Goal: Transaction & Acquisition: Purchase product/service

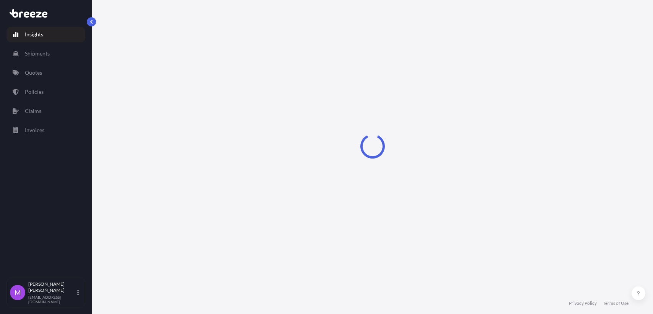
select select "2025"
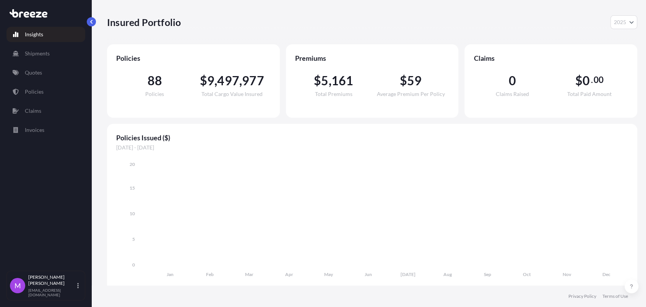
click at [204, 10] on div "Insured Portfolio 2025 2025 2024 2023 2022" at bounding box center [372, 22] width 530 height 44
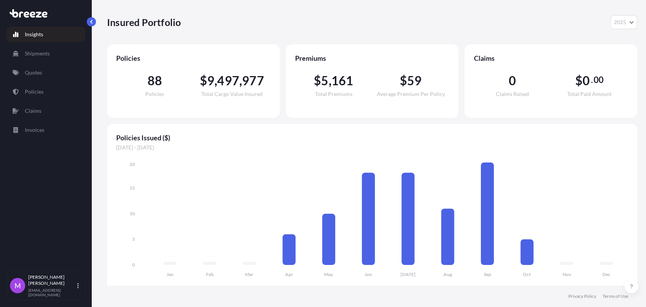
click at [531, 148] on span "[DATE] - [DATE]" at bounding box center [372, 148] width 512 height 8
click at [47, 75] on link "Quotes" at bounding box center [46, 72] width 79 height 15
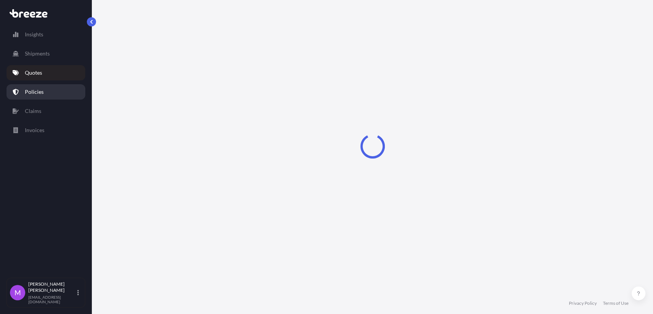
click at [44, 94] on link "Policies" at bounding box center [46, 91] width 79 height 15
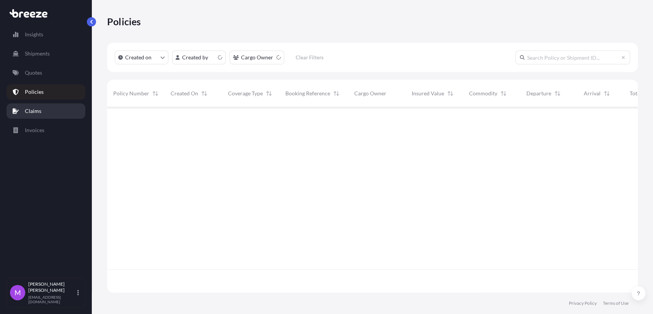
scroll to position [182, 524]
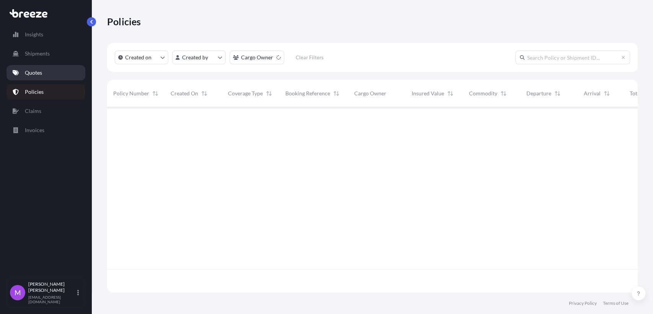
click at [47, 73] on link "Quotes" at bounding box center [46, 72] width 79 height 15
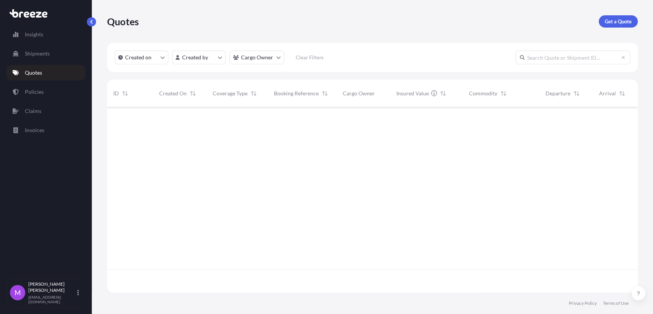
scroll to position [182, 524]
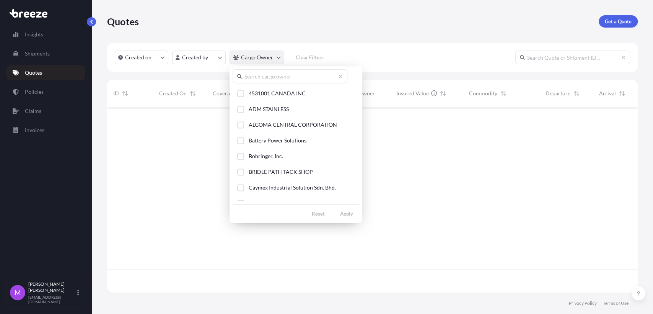
click at [274, 59] on html "Insights Shipments Quotes Policies Claims Invoices M [PERSON_NAME] [EMAIL_ADDRE…" at bounding box center [326, 157] width 653 height 314
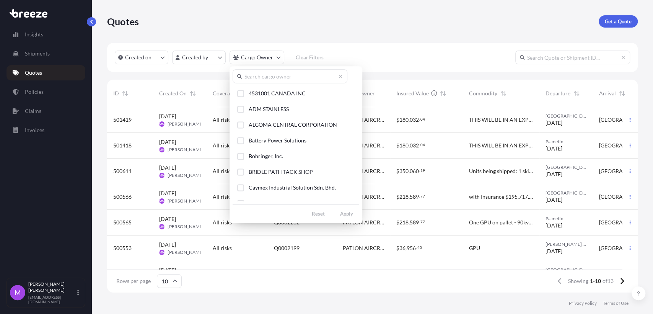
click at [275, 78] on input "text" at bounding box center [290, 76] width 115 height 14
click at [243, 154] on div "Select Option" at bounding box center [240, 156] width 7 height 7
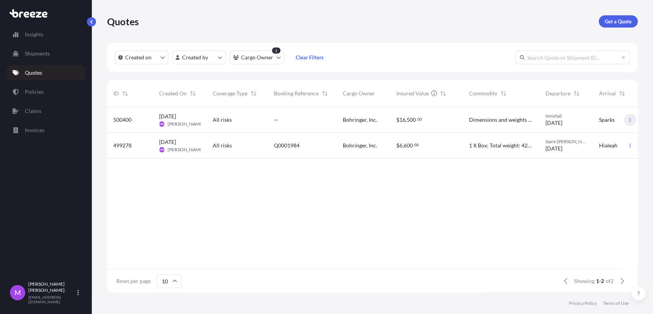
click at [632, 121] on icon "button" at bounding box center [630, 119] width 5 height 5
click at [598, 139] on link "Duplicate quote" at bounding box center [596, 135] width 58 height 12
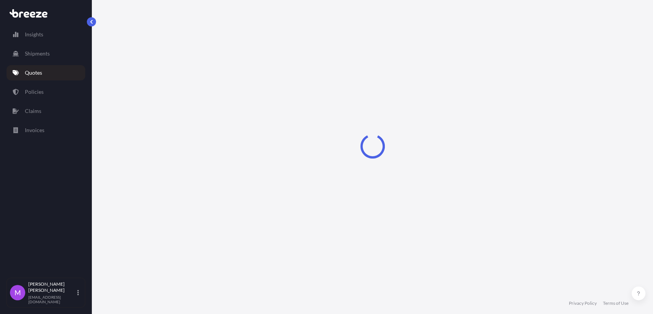
select select "Road"
select select "1"
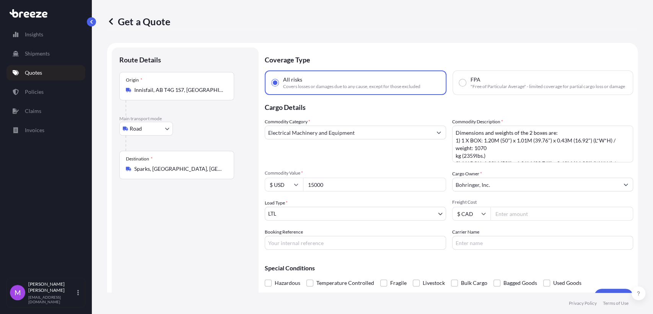
scroll to position [12, 0]
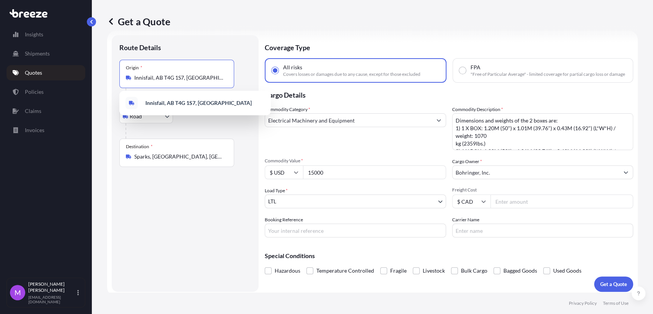
drag, startPoint x: 209, startPoint y: 80, endPoint x: 123, endPoint y: 80, distance: 85.7
click at [123, 80] on div "Origin * Innisfail, AB T4G 1S7, [GEOGRAPHIC_DATA]" at bounding box center [176, 74] width 115 height 28
paste input "SAINT [PERSON_NAME], [GEOGRAPHIC_DATA]"
type input "Innisfail, AB T4G 1S7, [GEOGRAPHIC_DATA]"
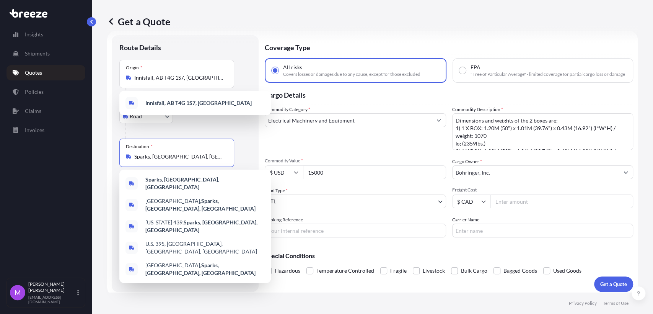
click at [203, 159] on input "Sparks, [GEOGRAPHIC_DATA], [GEOGRAPHIC_DATA]" at bounding box center [179, 157] width 90 height 8
click at [117, 159] on div "Route Details Place of loading Road Road Rail Origin * [GEOGRAPHIC_DATA] Main t…" at bounding box center [185, 163] width 147 height 256
paste input "[GEOGRAPHIC_DATA]"
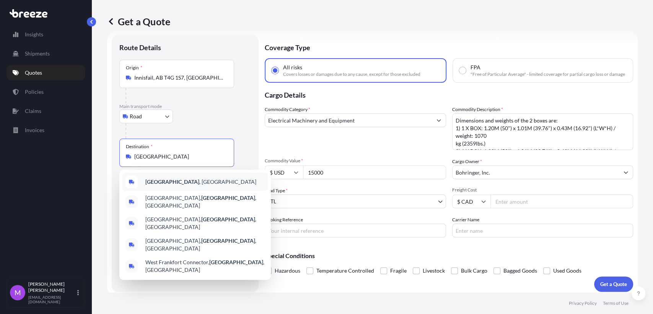
click at [197, 181] on span "[GEOGRAPHIC_DATA] , [GEOGRAPHIC_DATA]" at bounding box center [200, 182] width 111 height 8
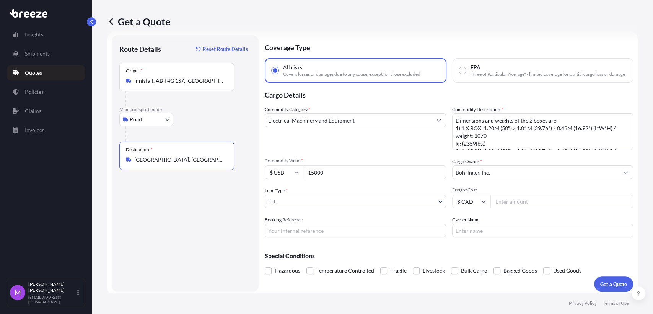
type input "[GEOGRAPHIC_DATA], [GEOGRAPHIC_DATA]"
click at [225, 74] on div "Origin * Innisfail, AB T4G 1S7, [GEOGRAPHIC_DATA]" at bounding box center [176, 77] width 115 height 28
click at [225, 77] on input "Innisfail, AB T4G 1S7, [GEOGRAPHIC_DATA]" at bounding box center [179, 81] width 90 height 8
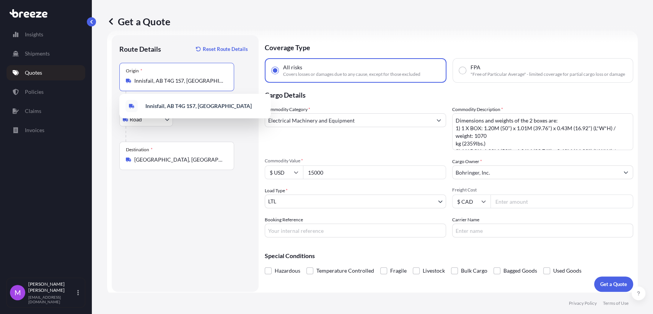
drag, startPoint x: 199, startPoint y: 80, endPoint x: 116, endPoint y: 78, distance: 82.6
click at [116, 78] on div "Route Details Reset Route Details Place of loading Road Road Rail Origin * [GEO…" at bounding box center [185, 163] width 147 height 256
paste input "SAINT [PERSON_NAME], [GEOGRAPHIC_DATA]"
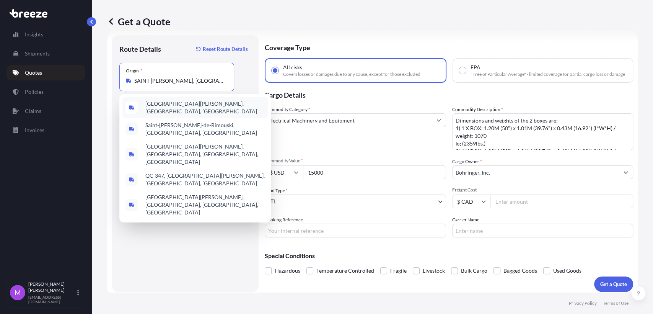
click at [188, 104] on span "[GEOGRAPHIC_DATA][PERSON_NAME], [GEOGRAPHIC_DATA], [GEOGRAPHIC_DATA]" at bounding box center [204, 107] width 119 height 15
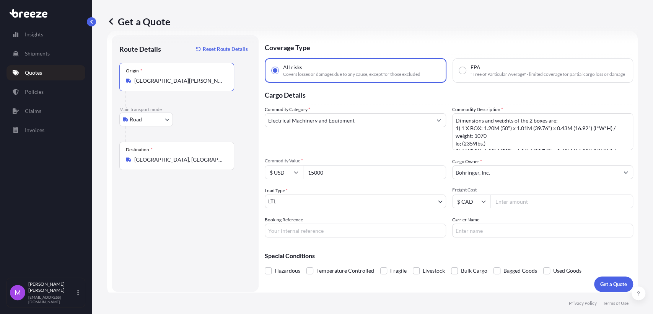
type input "[GEOGRAPHIC_DATA][PERSON_NAME], [GEOGRAPHIC_DATA], [GEOGRAPHIC_DATA]"
click at [174, 200] on div "Route Details Reset Route Details Place of loading Road Road Rail Origin * [GEO…" at bounding box center [185, 163] width 132 height 241
click at [218, 236] on div "Route Details Reset Route Details Place of loading Road Road Rail Origin * [GEO…" at bounding box center [185, 163] width 132 height 241
click at [501, 147] on textarea "Dimensions and weights of the 2 boxes are: 1) 1 X BOX: 1.20M (50") x 1.01M (39.…" at bounding box center [542, 131] width 181 height 37
paste textarea "MACHINE PARTS,TOOLS, UNITS ON SKID/PALLETS"
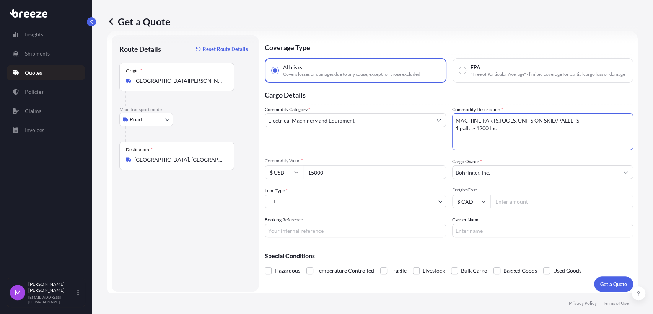
type textarea "MACHINE PARTS,TOOLS, UNITS ON SKID/PALLETS 1 pallet- 1200 lbs"
drag, startPoint x: 325, startPoint y: 175, endPoint x: 297, endPoint y: 175, distance: 28.3
click at [297, 175] on div "$ USD 15000" at bounding box center [355, 172] width 181 height 14
paste input "6185."
type input "6185.00"
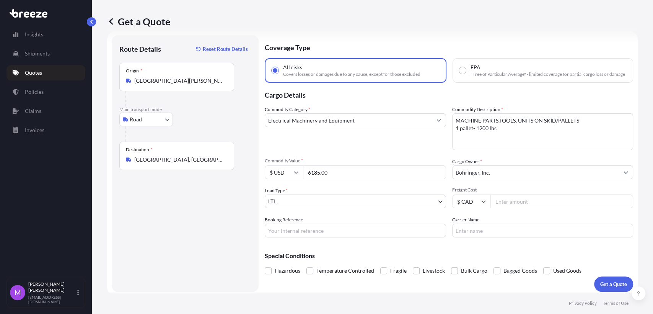
click at [310, 237] on input "Booking Reference" at bounding box center [355, 230] width 181 height 14
click at [285, 234] on input "Booking Reference" at bounding box center [355, 230] width 181 height 14
paste input "0460372"
type input "0460372"
click at [235, 234] on div "Route Details Reset Route Details Place of loading Road Road Rail Origin * [GEO…" at bounding box center [185, 163] width 132 height 241
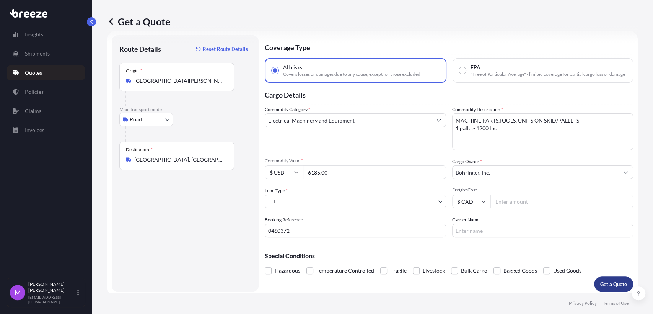
click at [600, 288] on p "Get a Quote" at bounding box center [613, 284] width 27 height 8
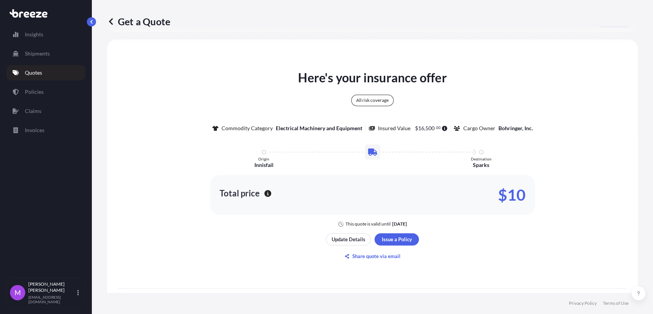
scroll to position [304, 0]
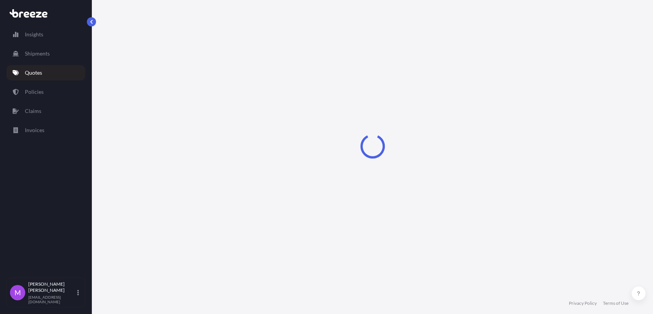
select select "Road"
select select "1"
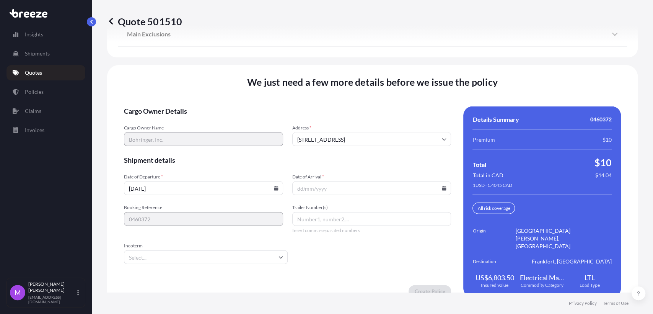
scroll to position [1025, 0]
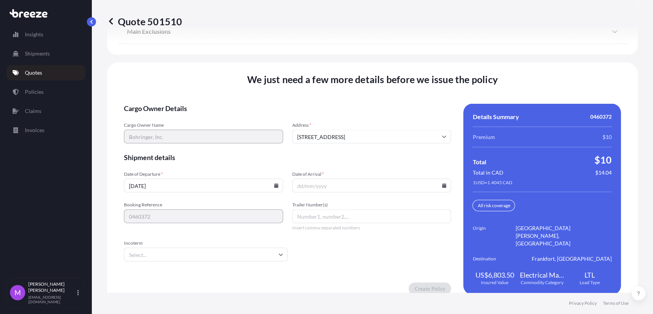
click at [198, 186] on input "[DATE]" at bounding box center [203, 186] width 159 height 14
click at [277, 185] on input "[DATE]" at bounding box center [203, 186] width 159 height 14
click at [274, 185] on icon at bounding box center [276, 185] width 4 height 5
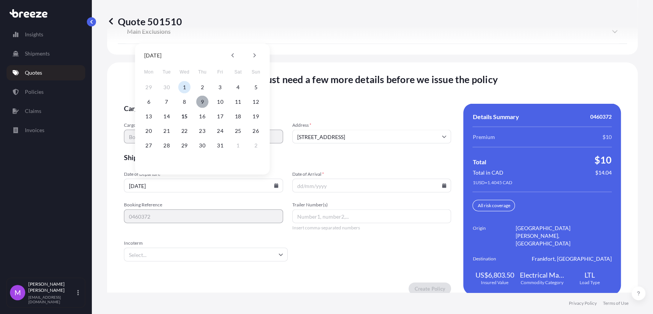
click at [202, 101] on button "9" at bounding box center [202, 102] width 12 height 12
type input "[DATE]"
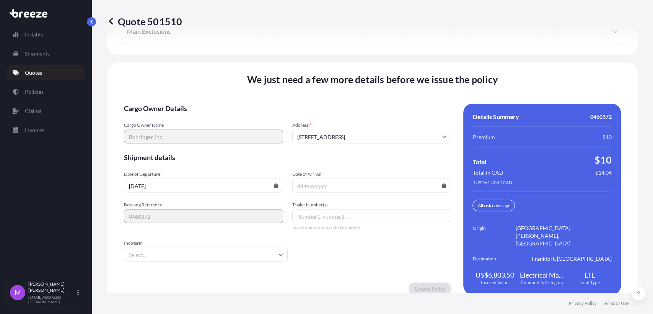
click at [444, 184] on input "Date of Arrival *" at bounding box center [371, 186] width 159 height 14
click at [442, 185] on icon at bounding box center [444, 185] width 4 height 5
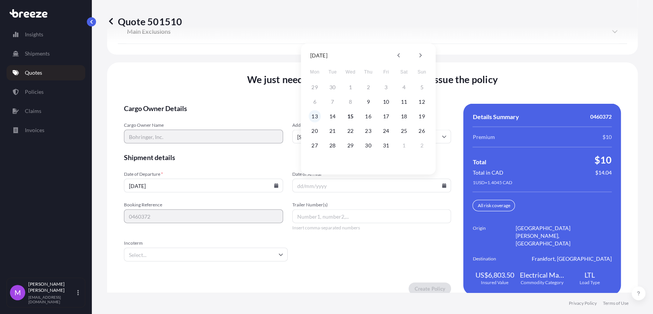
click at [316, 116] on button "13" at bounding box center [315, 116] width 12 height 12
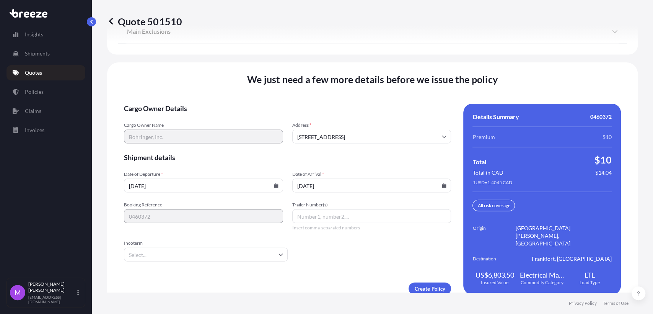
click at [442, 186] on icon at bounding box center [444, 185] width 4 height 5
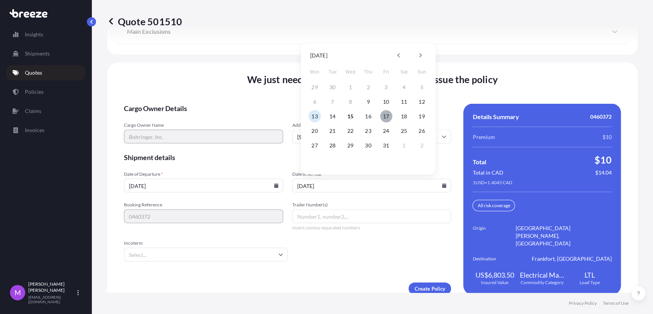
click at [384, 118] on button "17" at bounding box center [386, 116] width 12 height 12
type input "[DATE]"
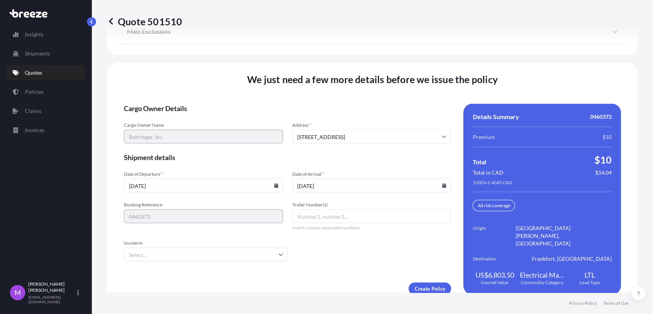
click at [314, 282] on div "Create Policy" at bounding box center [287, 288] width 327 height 12
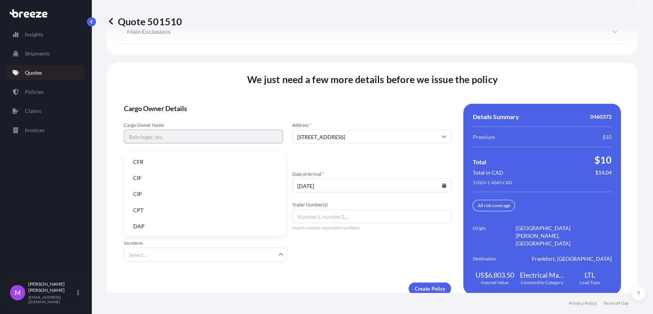
click at [233, 252] on input "Incoterm" at bounding box center [206, 254] width 164 height 14
click at [143, 182] on li "CIF" at bounding box center [204, 178] width 155 height 15
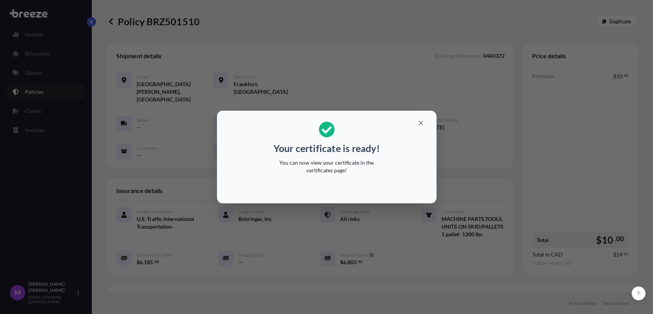
click at [288, 253] on div "Your certificate is ready! You can now view your certificate in the certificate…" at bounding box center [326, 157] width 653 height 314
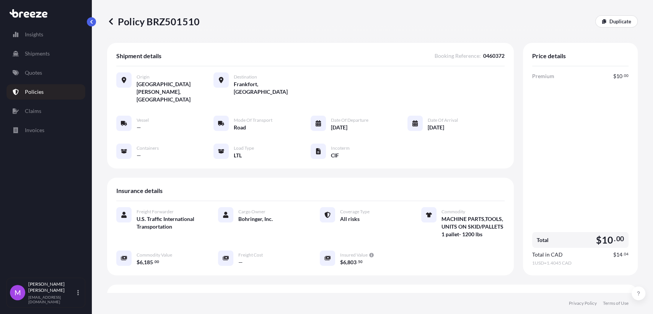
scroll to position [127, 0]
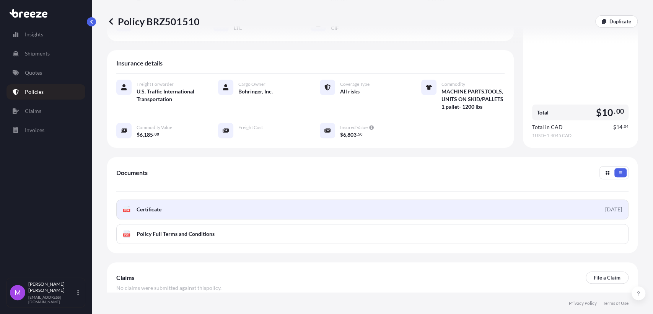
click at [239, 207] on link "PDF Certificate [DATE]" at bounding box center [372, 209] width 512 height 20
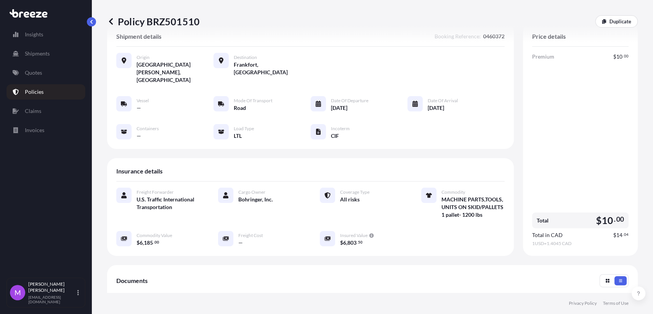
scroll to position [0, 0]
